Goal: Find specific page/section: Find specific page/section

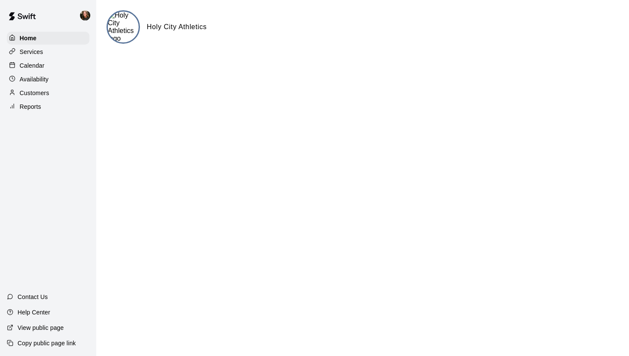
click at [39, 67] on p "Calendar" at bounding box center [32, 65] width 25 height 9
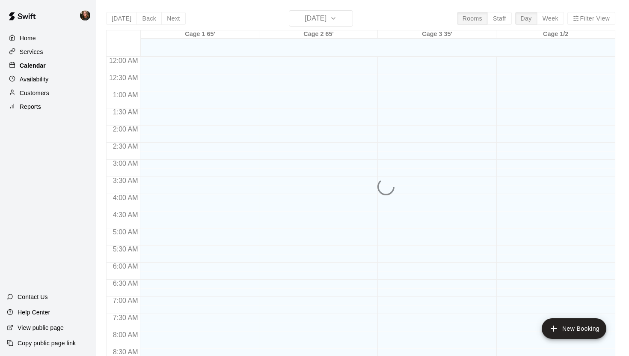
scroll to position [455, 0]
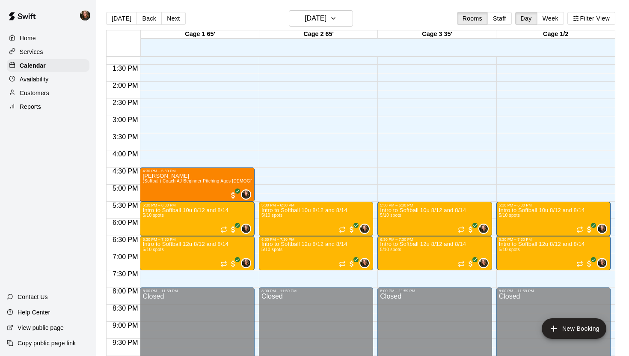
click at [31, 38] on p "Home" at bounding box center [28, 38] width 16 height 9
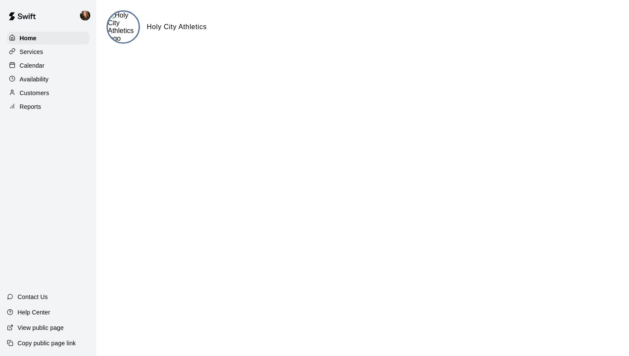
click at [31, 56] on div "Services" at bounding box center [48, 51] width 83 height 13
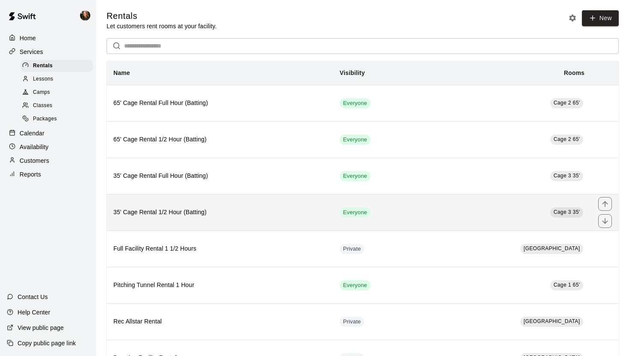
scroll to position [74, 0]
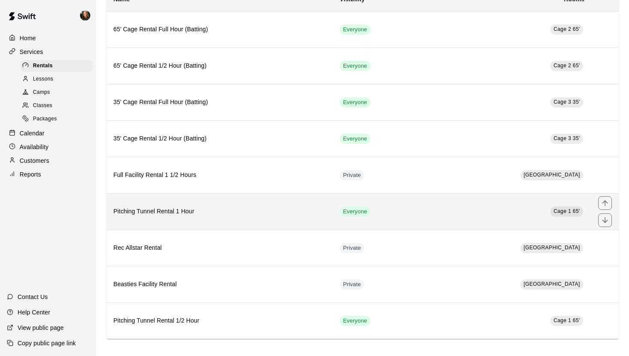
click at [265, 215] on h6 "Pitching Tunnel Rental 1 Hour" at bounding box center [219, 211] width 213 height 9
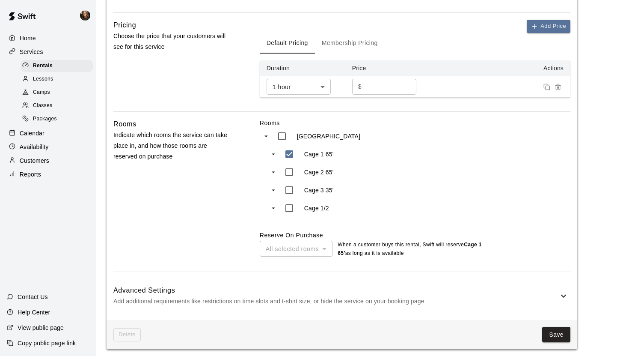
scroll to position [276, 0]
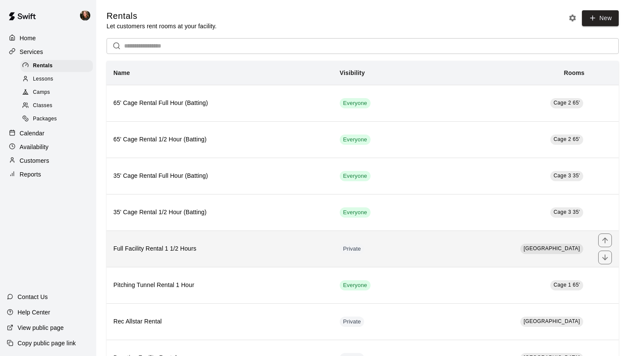
click at [295, 252] on h6 "Full Facility Rental 1 1/2 Hours" at bounding box center [219, 248] width 213 height 9
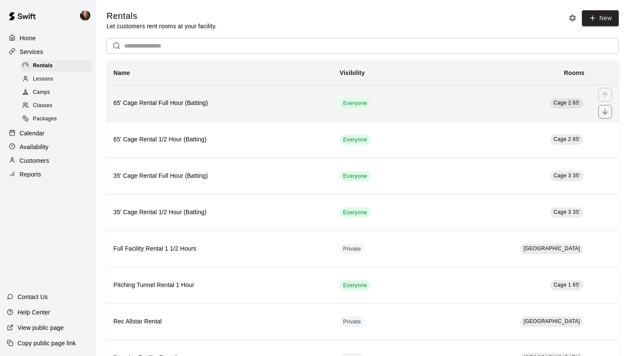
click at [244, 116] on th "65' Cage Rental Full Hour (Batting)" at bounding box center [220, 103] width 226 height 36
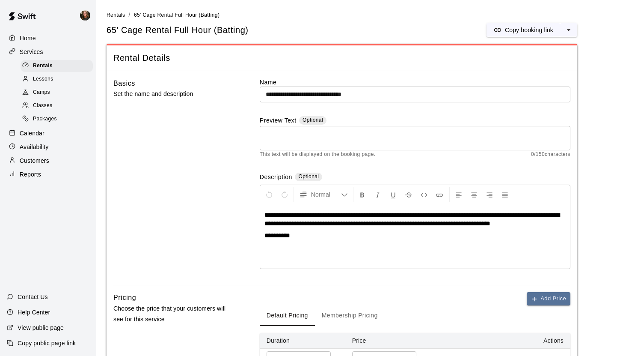
click at [54, 35] on div "Home" at bounding box center [48, 38] width 83 height 13
